Goal: Task Accomplishment & Management: Use online tool/utility

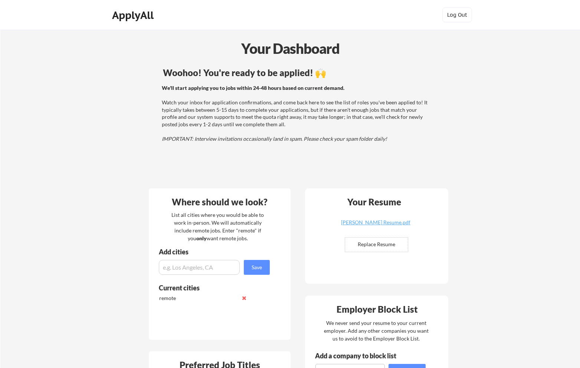
scroll to position [1, 0]
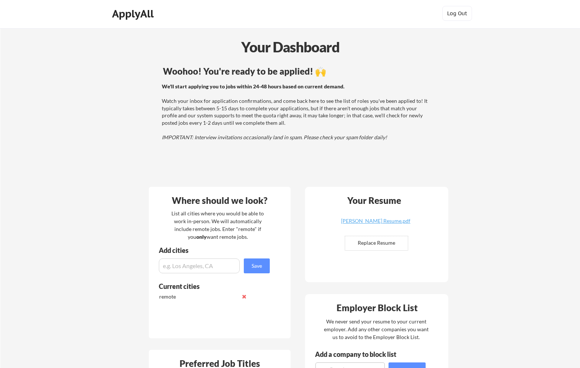
click at [361, 240] on input "file" at bounding box center [376, 243] width 63 height 14
type input "C:\fakepath\[PERSON_NAME] Resume.pdf"
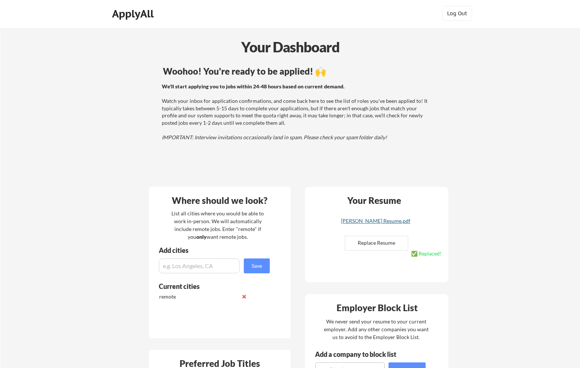
click at [395, 222] on div "[PERSON_NAME] Resume.pdf" at bounding box center [376, 220] width 88 height 5
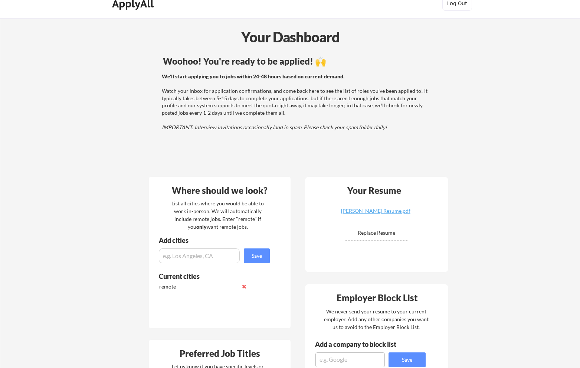
scroll to position [0, 0]
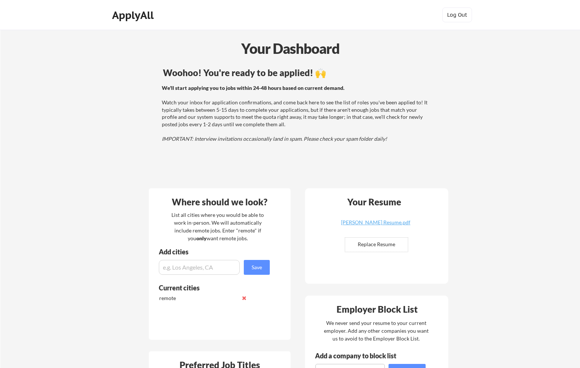
click at [286, 166] on div "Woohoo! You're ready to be applied! 🙌 We'll start applying you to jobs within 2…" at bounding box center [297, 124] width 300 height 118
click at [372, 136] on em "IMPORTANT: Interview invitations occasionally land in spam. Please check your s…" at bounding box center [274, 139] width 225 height 6
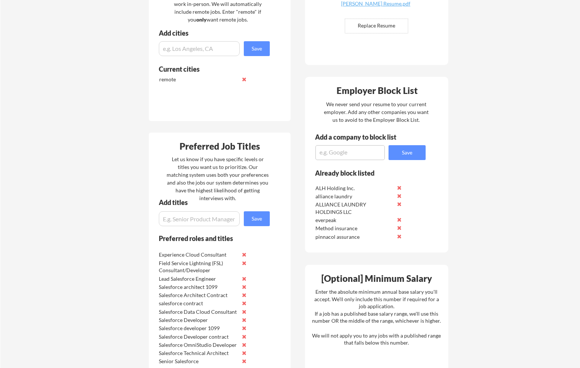
scroll to position [219, 0]
